Goal: Find specific page/section: Locate item on page

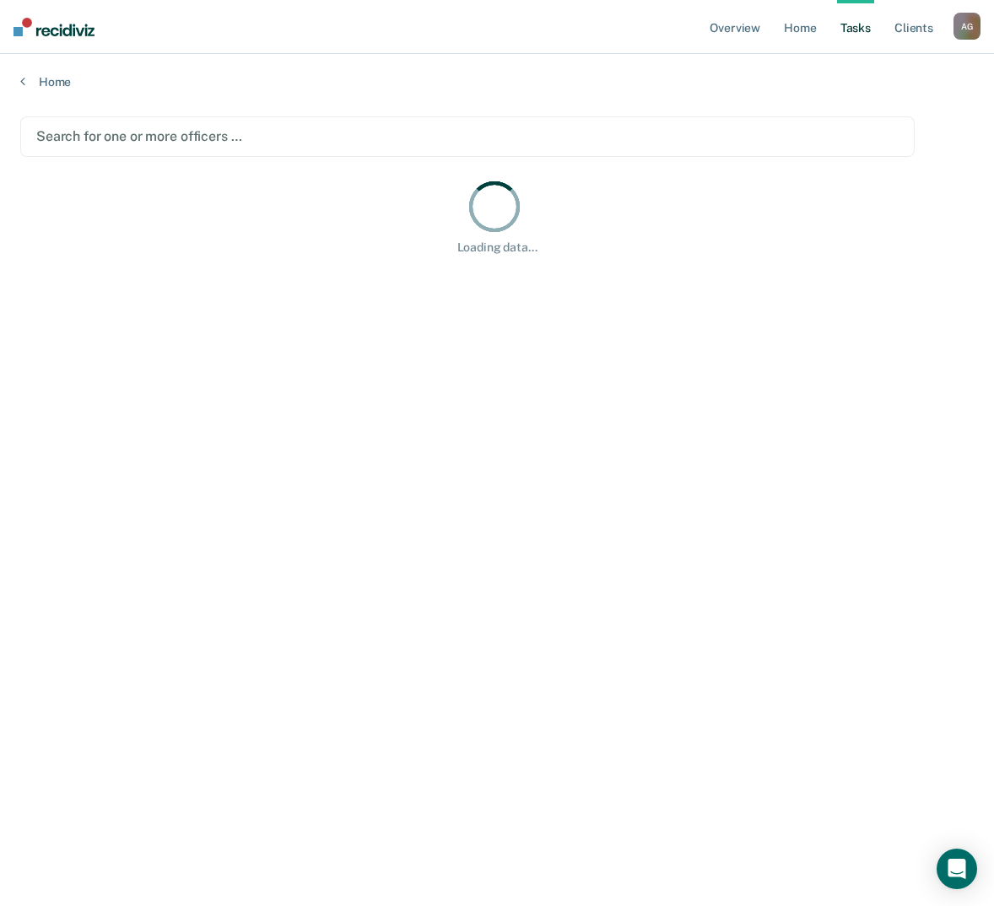
click at [295, 389] on main "Search for one or more officers … Loading data..." at bounding box center [497, 495] width 994 height 812
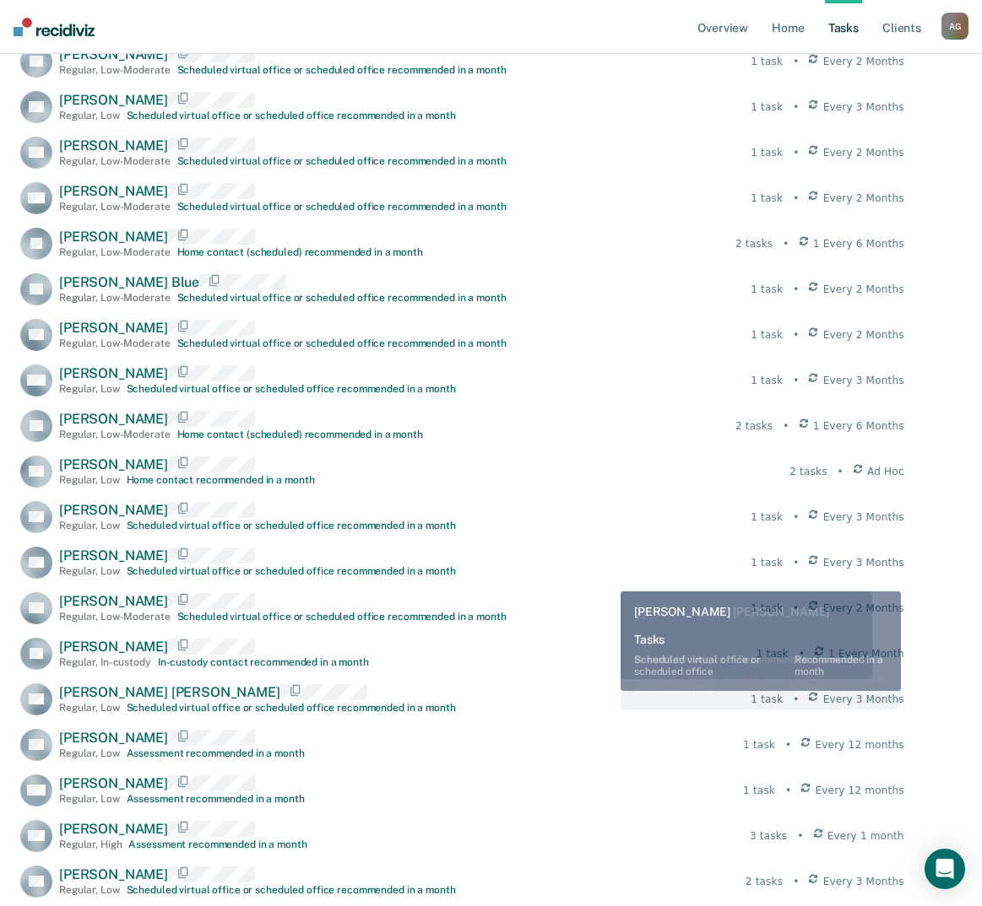
scroll to position [1604, 0]
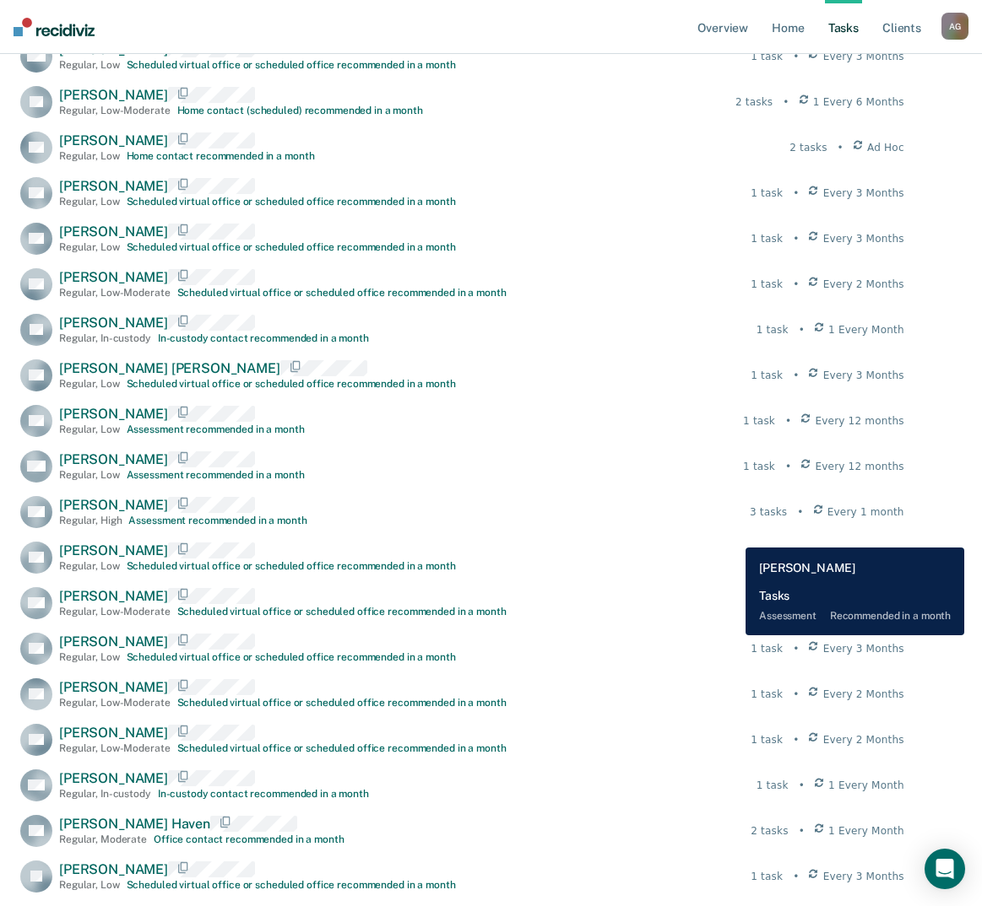
scroll to position [1688, 0]
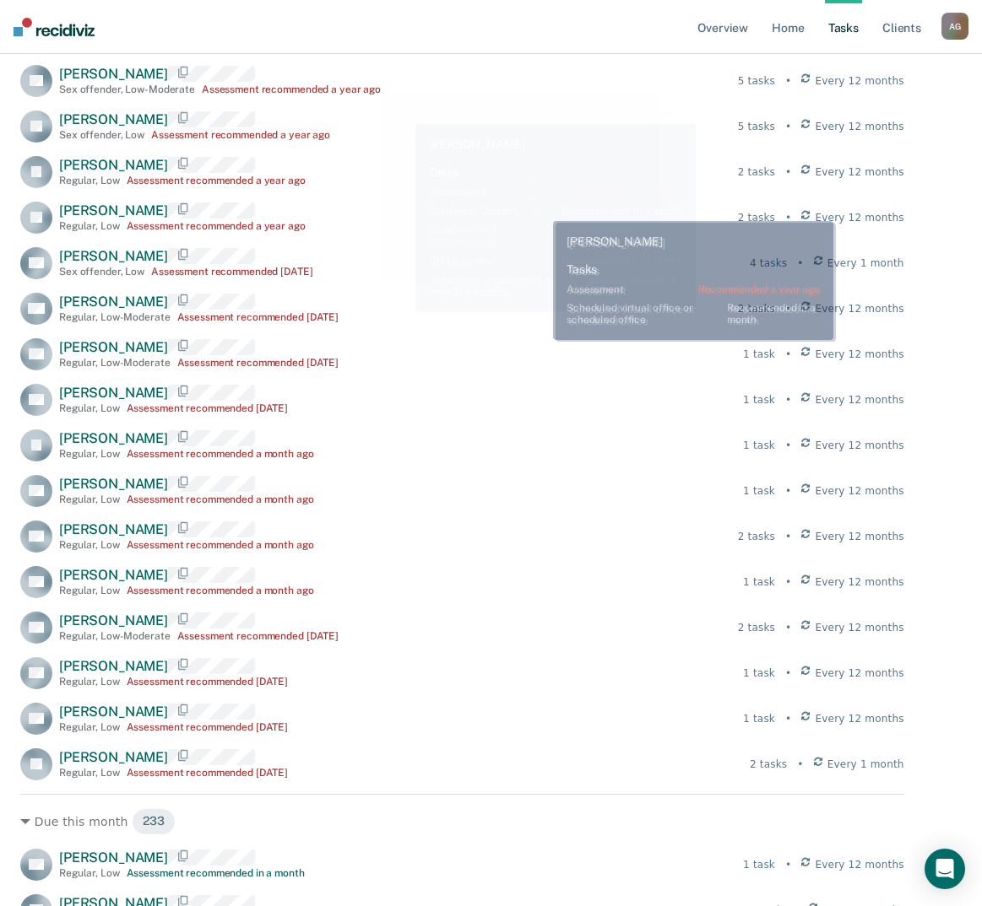
scroll to position [0, 0]
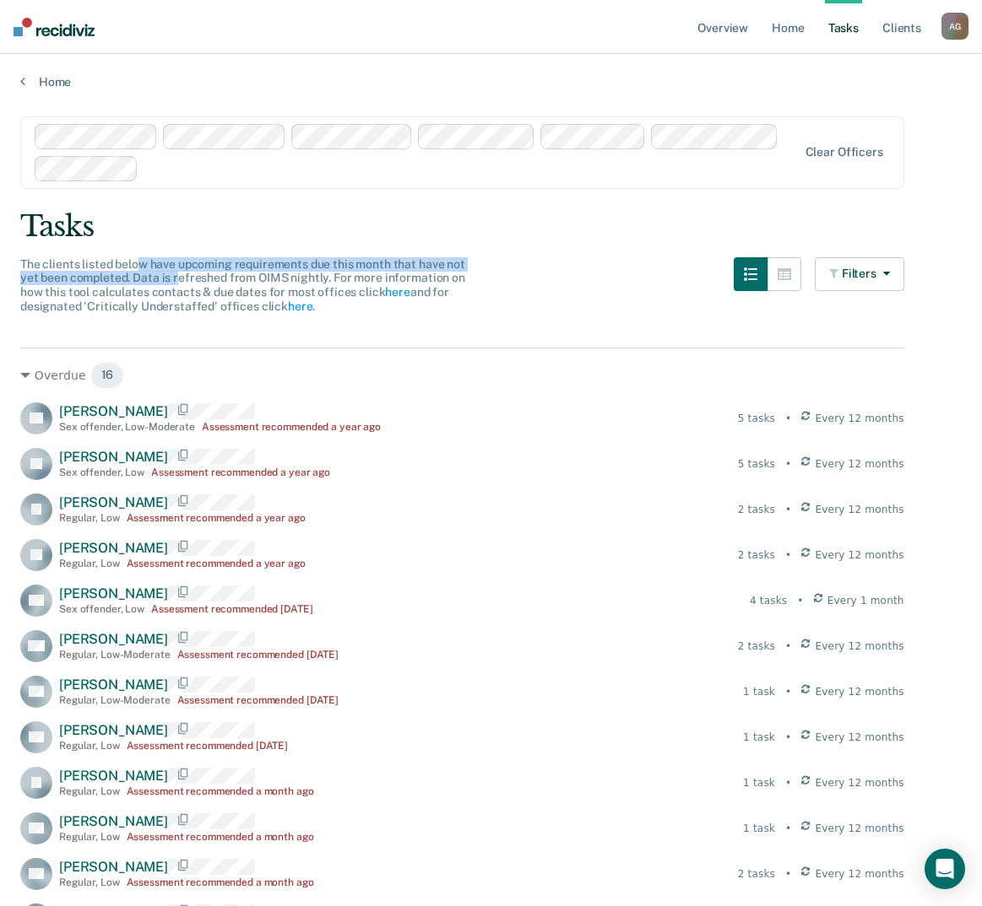
drag, startPoint x: 138, startPoint y: 262, endPoint x: 177, endPoint y: 271, distance: 40.7
click at [177, 271] on span "The clients listed below have upcoming requirements due this month that have no…" at bounding box center [242, 285] width 445 height 56
click at [178, 271] on span "The clients listed below have upcoming requirements due this month that have no…" at bounding box center [242, 285] width 445 height 56
drag, startPoint x: 183, startPoint y: 261, endPoint x: 224, endPoint y: 262, distance: 40.5
click at [224, 262] on span "The clients listed below have upcoming requirements due this month that have no…" at bounding box center [242, 285] width 445 height 56
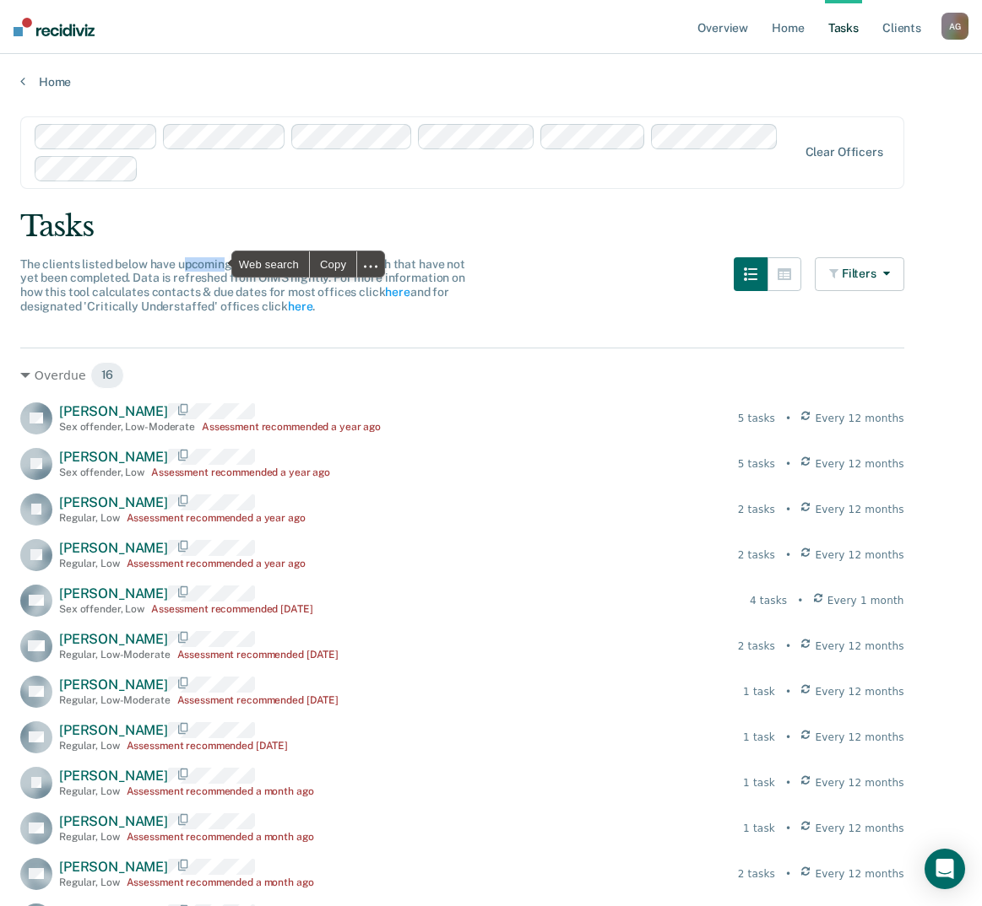
click at [224, 262] on span "The clients listed below have upcoming requirements due this month that have no…" at bounding box center [242, 285] width 445 height 56
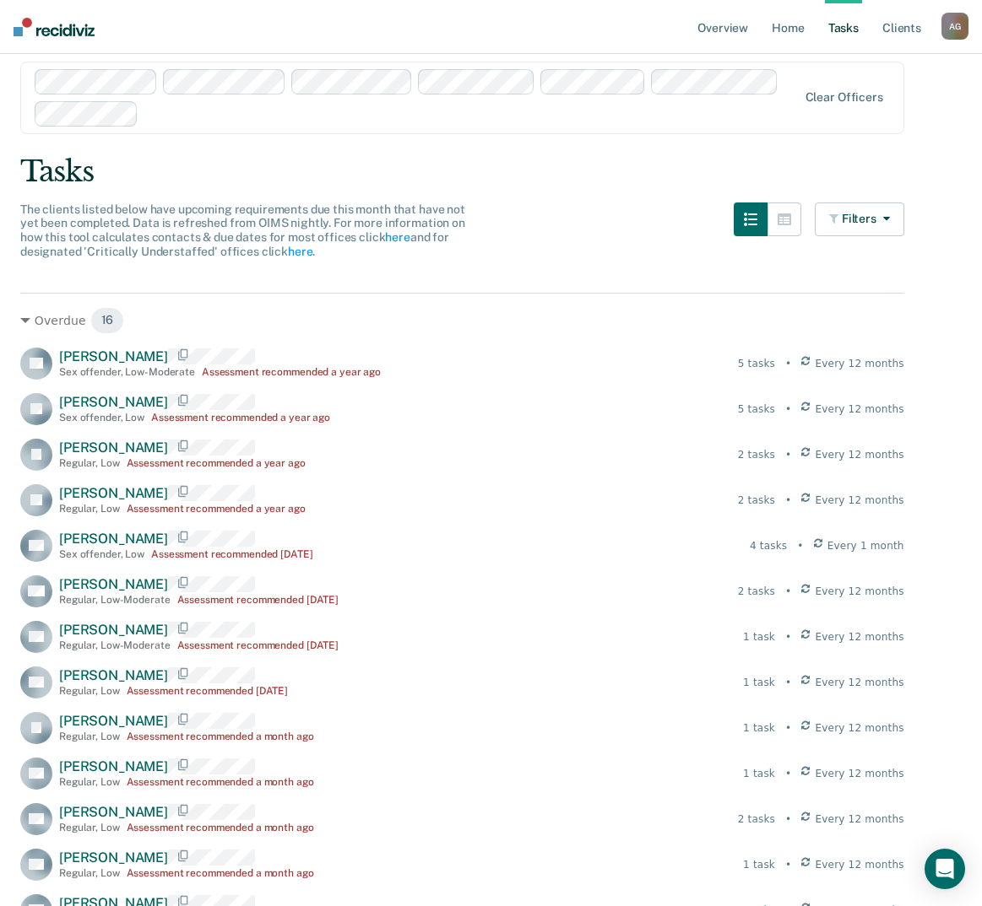
scroll to position [84, 0]
